Goal: Task Accomplishment & Management: Complete application form

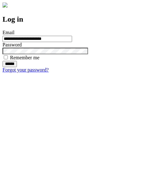
type input "**********"
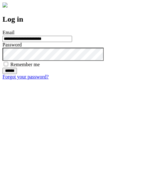
click at [17, 74] on input "******" at bounding box center [10, 71] width 14 height 6
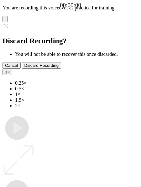
type input "**********"
